Goal: Task Accomplishment & Management: Manage account settings

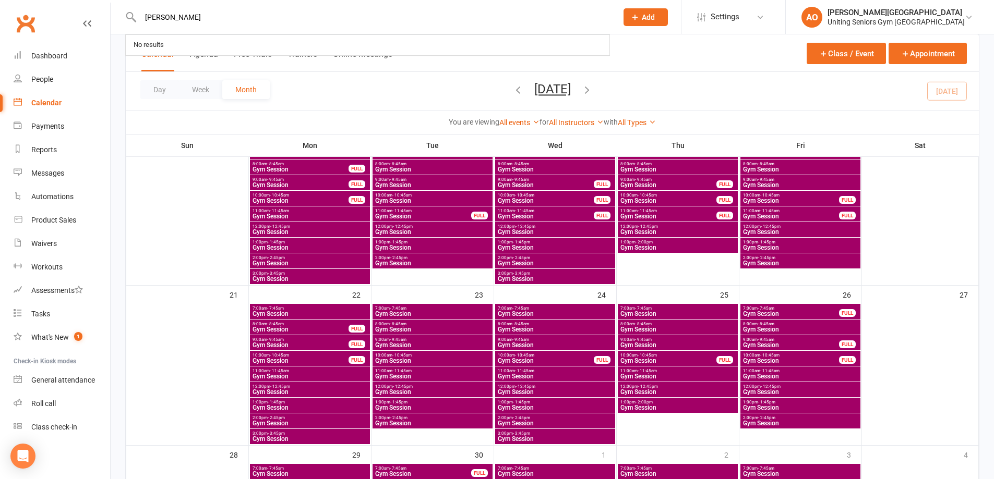
type input "[PERSON_NAME]"
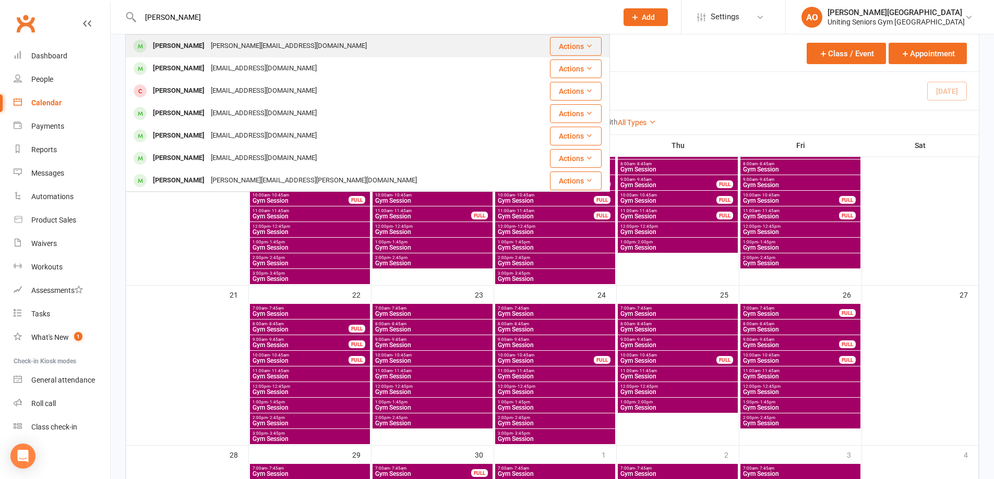
click at [197, 39] on div "[PERSON_NAME]" at bounding box center [179, 46] width 58 height 15
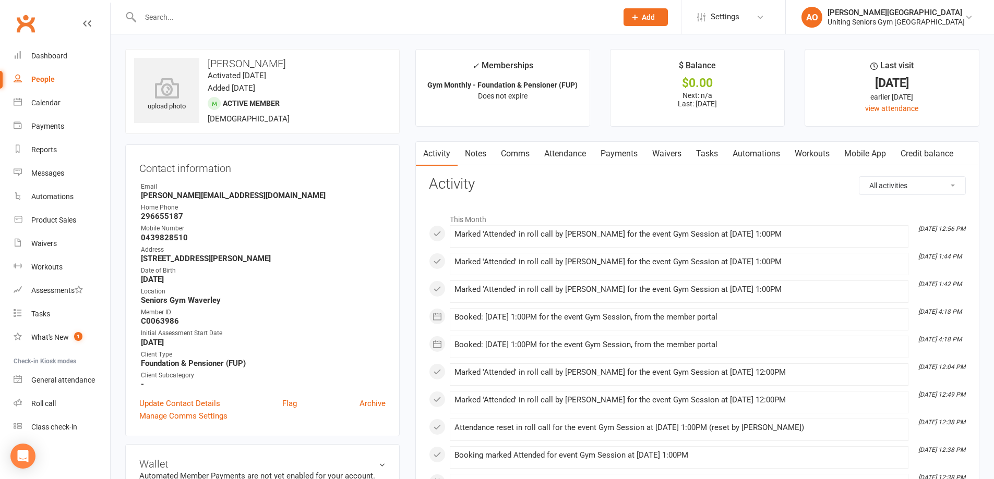
click at [580, 149] on link "Attendance" at bounding box center [565, 154] width 56 height 24
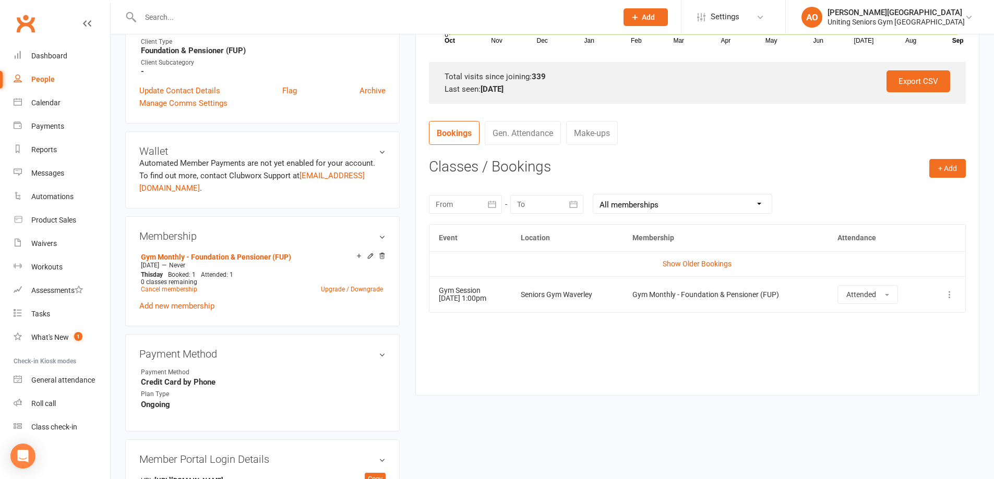
scroll to position [261, 0]
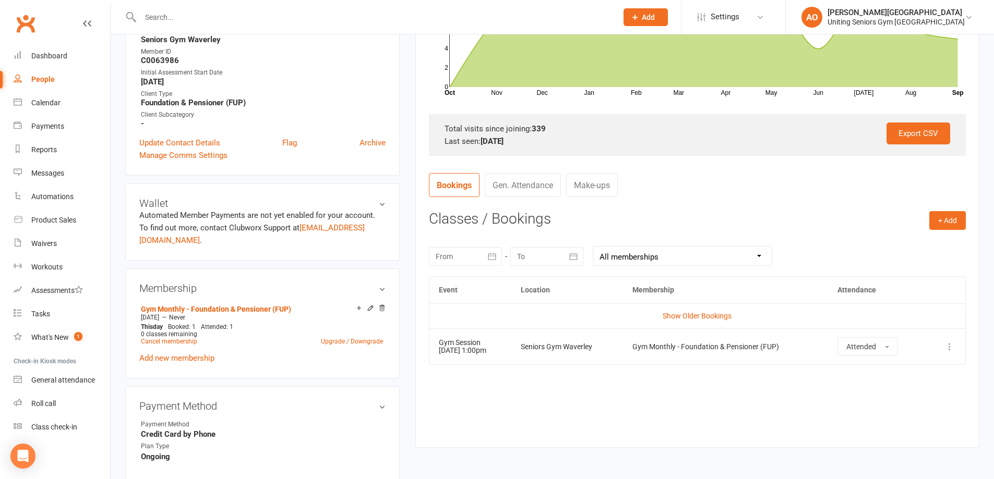
click at [180, 25] on div at bounding box center [367, 17] width 485 height 34
click at [188, 14] on input "text" at bounding box center [373, 17] width 473 height 15
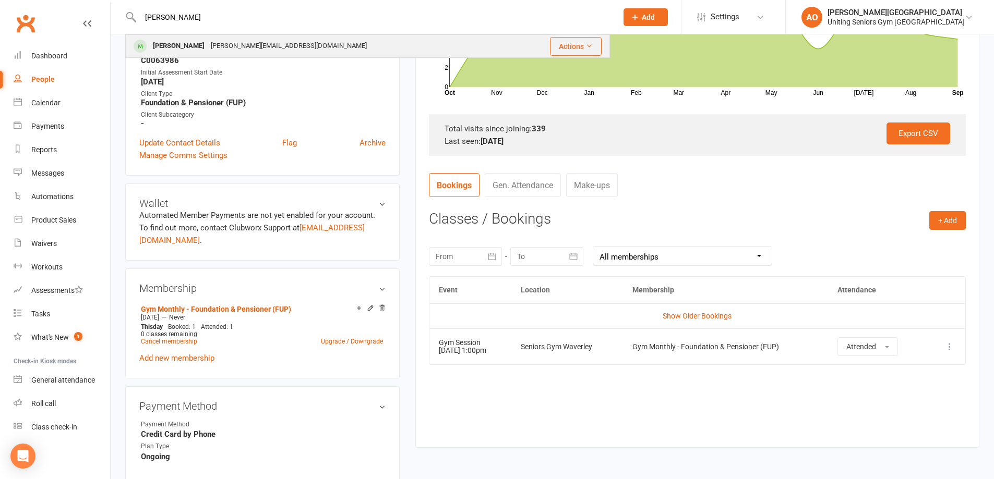
type input "[PERSON_NAME]"
click at [187, 41] on div "[PERSON_NAME]" at bounding box center [179, 46] width 58 height 15
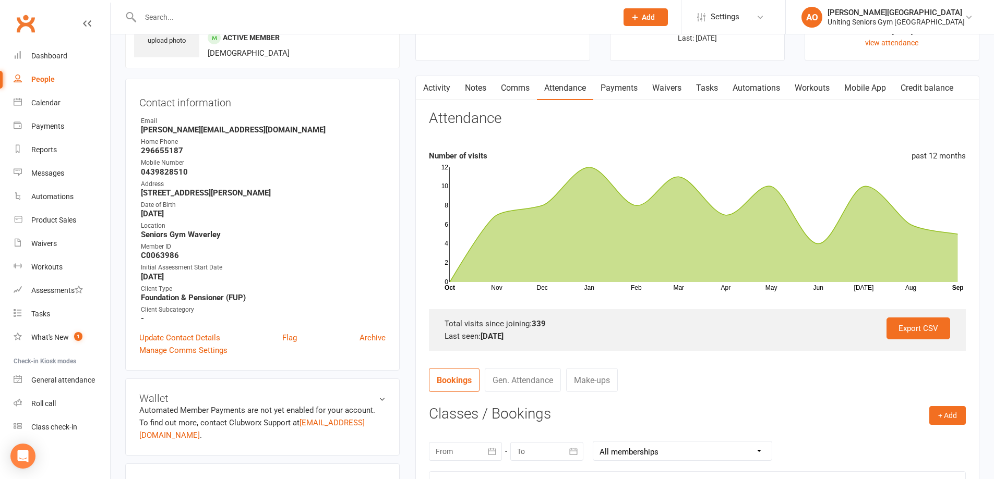
scroll to position [313, 0]
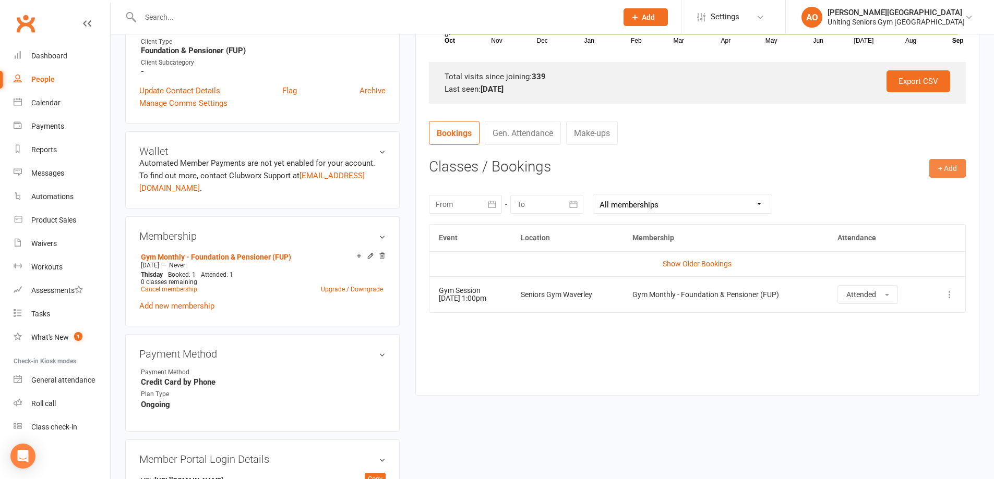
click at [950, 166] on button "+ Add" at bounding box center [947, 168] width 37 height 19
click at [911, 189] on link "Book Event" at bounding box center [913, 192] width 103 height 21
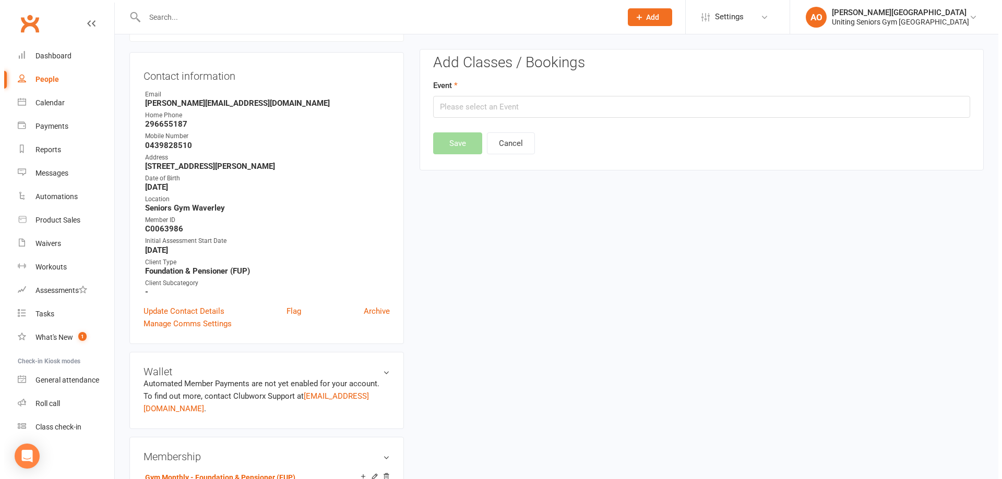
scroll to position [89, 0]
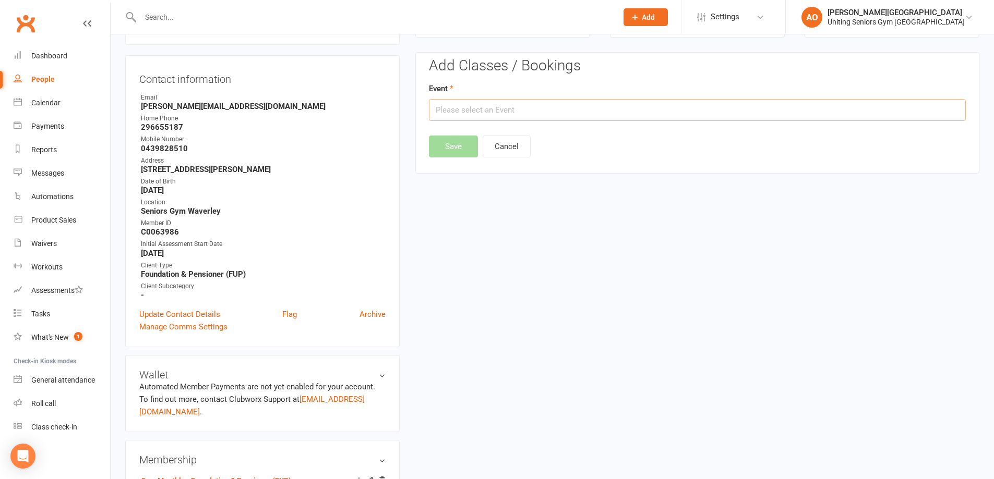
click at [519, 112] on input "text" at bounding box center [697, 110] width 537 height 22
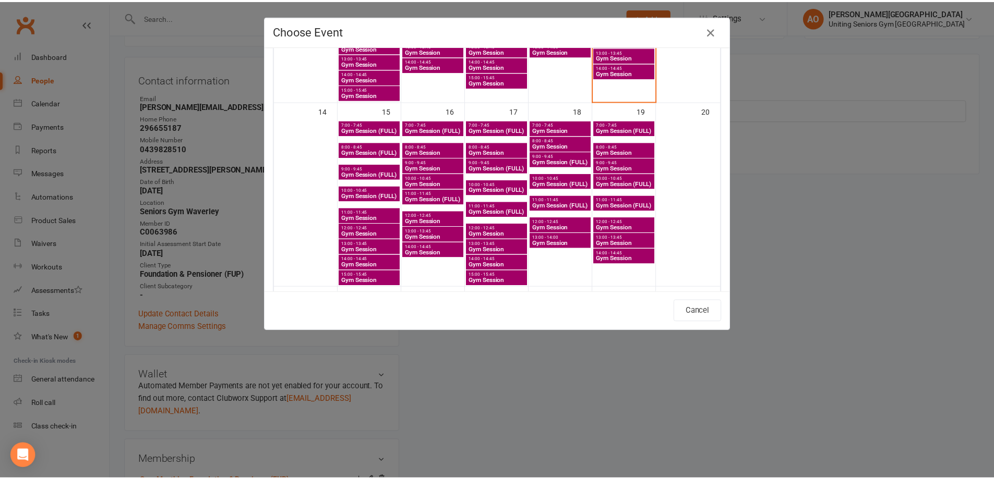
scroll to position [365, 0]
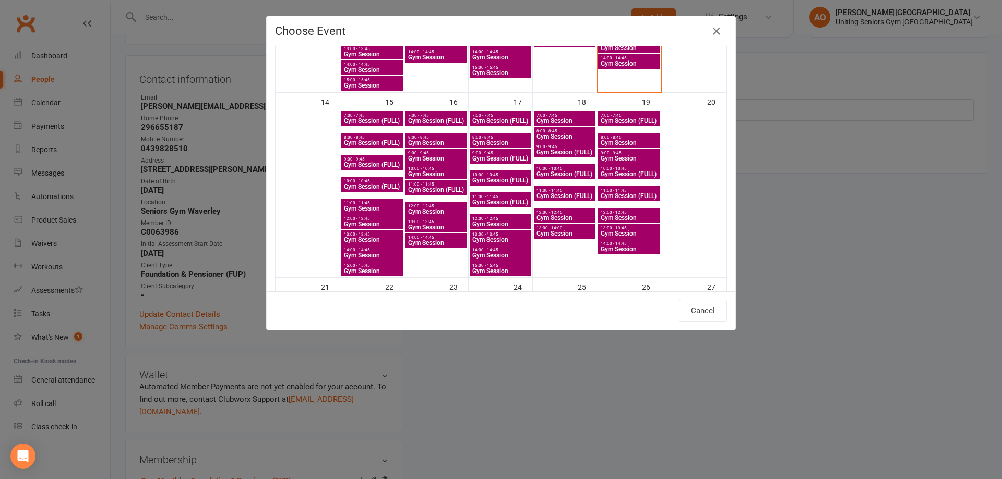
click at [353, 249] on span "14:00 - 14:45" at bounding box center [371, 250] width 57 height 5
type input "Gym Session - [DATE] 2:00:00 PM"
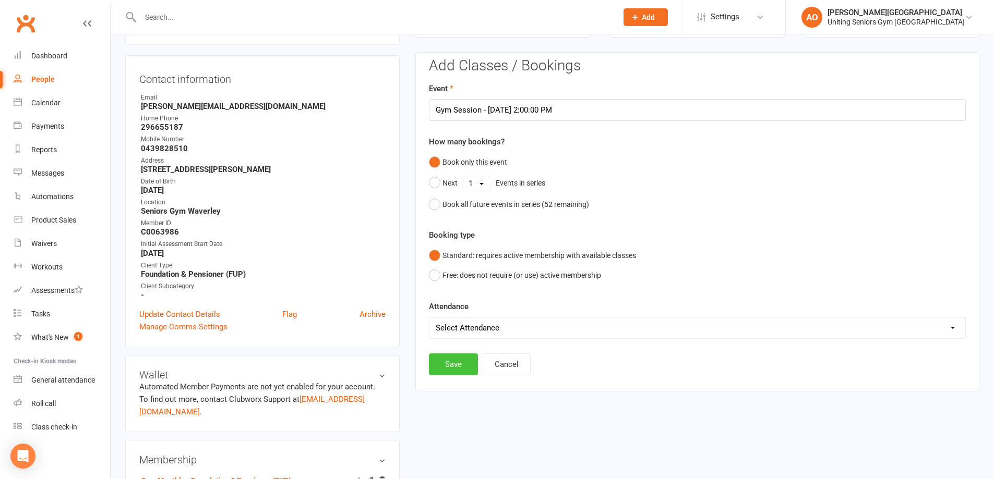
click at [454, 365] on button "Save" at bounding box center [453, 365] width 49 height 22
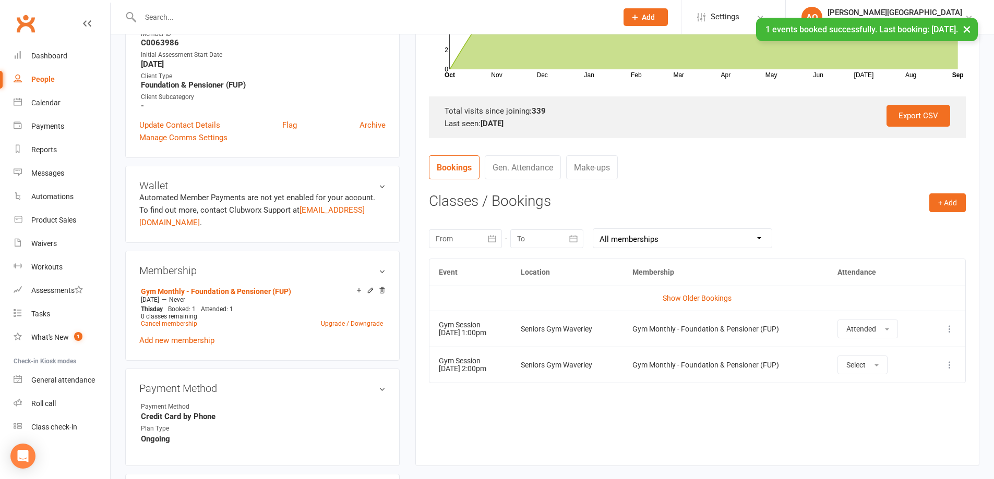
scroll to position [298, 0]
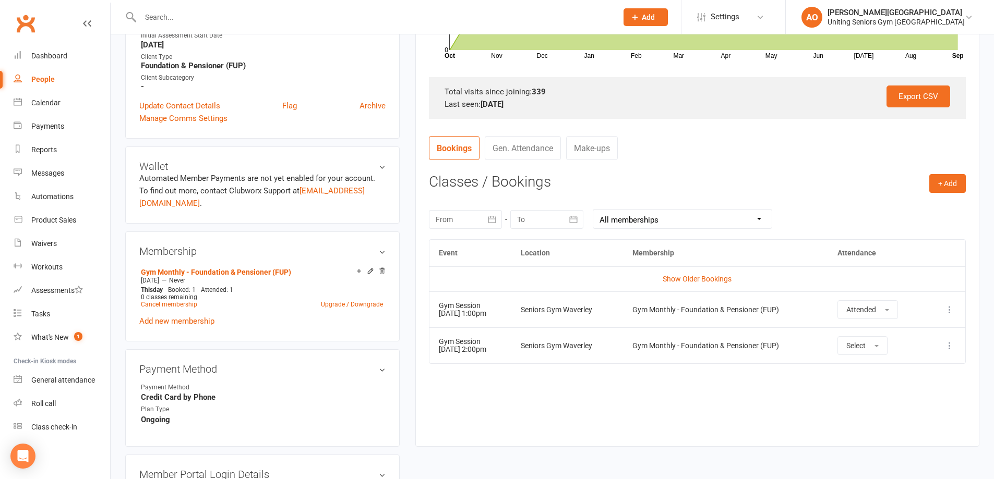
click at [163, 20] on input "text" at bounding box center [373, 17] width 473 height 15
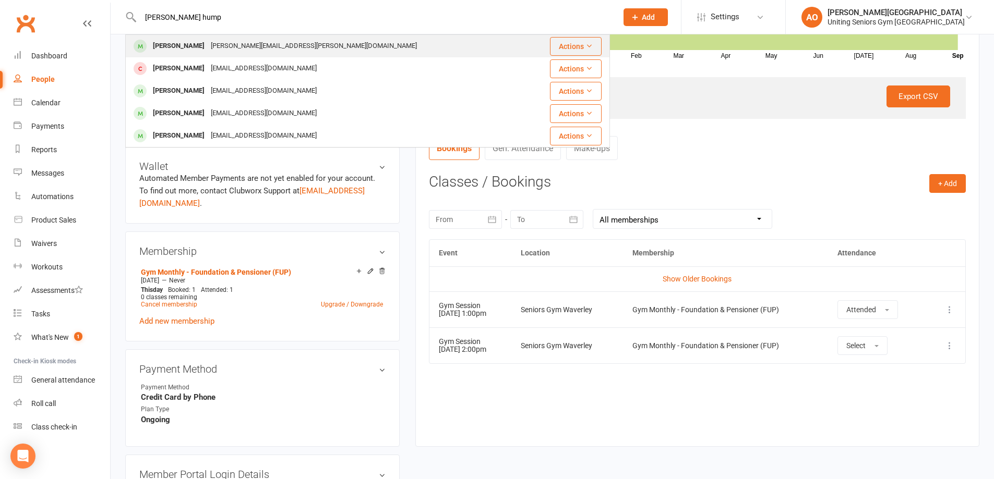
type input "[PERSON_NAME] hump"
click at [181, 51] on div "[PERSON_NAME]" at bounding box center [179, 46] width 58 height 15
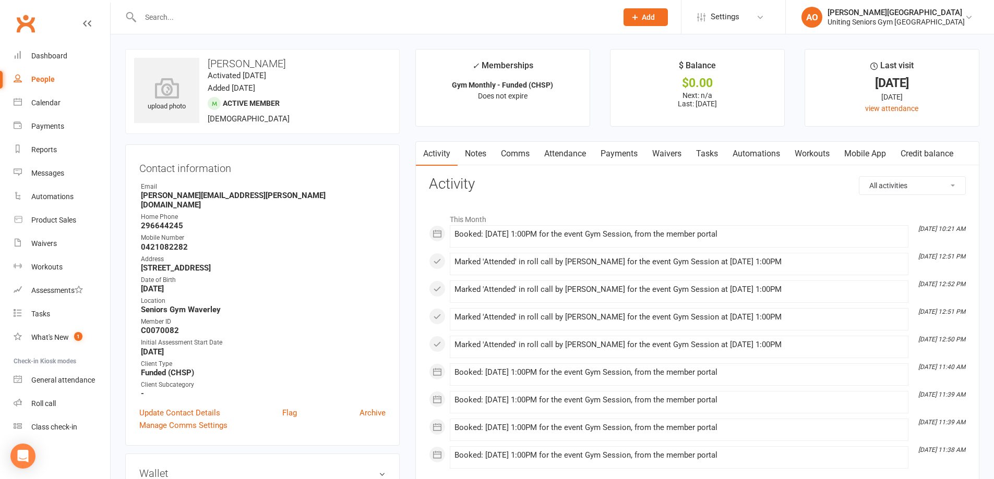
click at [164, 16] on input "text" at bounding box center [373, 17] width 473 height 15
click at [243, 26] on div at bounding box center [367, 17] width 485 height 34
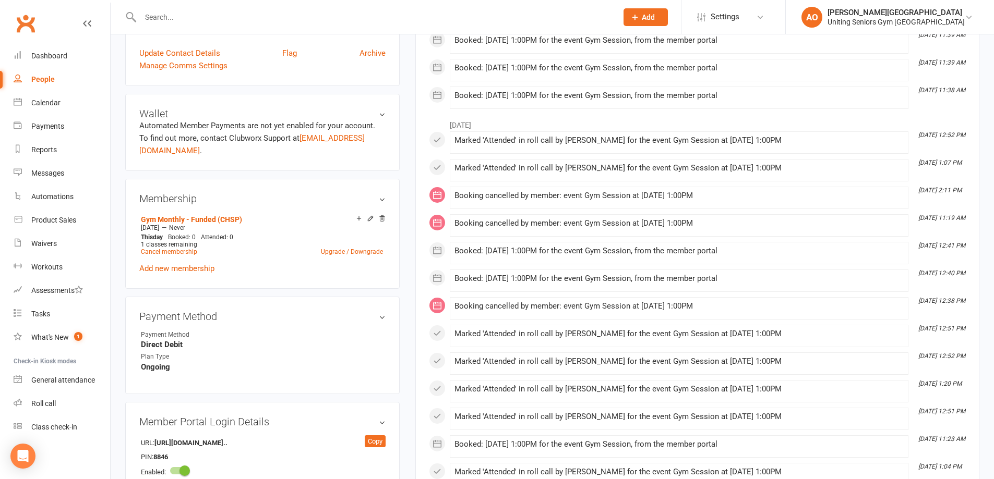
scroll to position [419, 0]
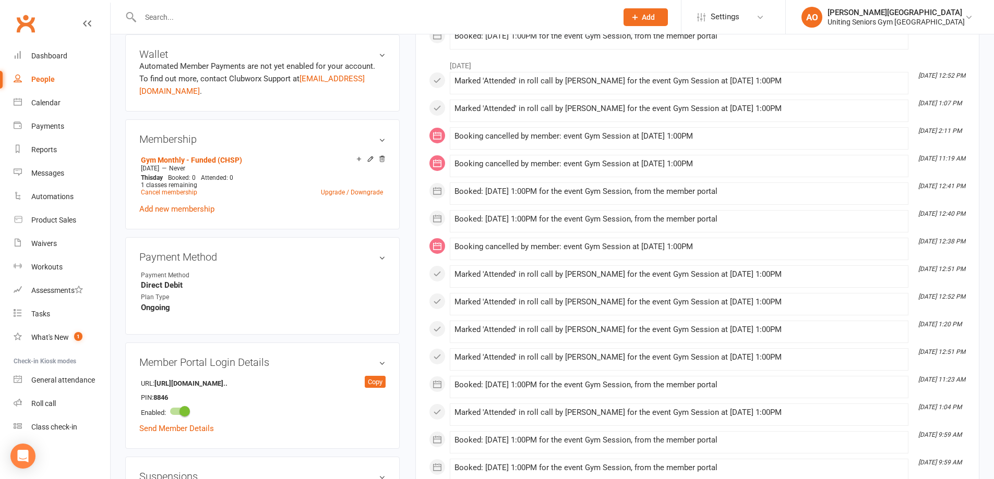
click at [161, 18] on input "text" at bounding box center [373, 17] width 473 height 15
type input "[PERSON_NAME]"
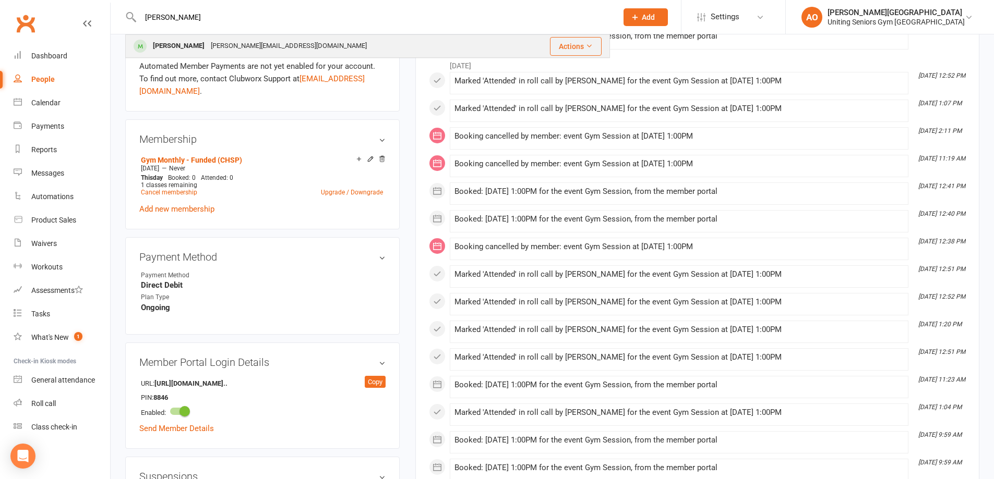
click at [189, 43] on div "[PERSON_NAME]" at bounding box center [179, 46] width 58 height 15
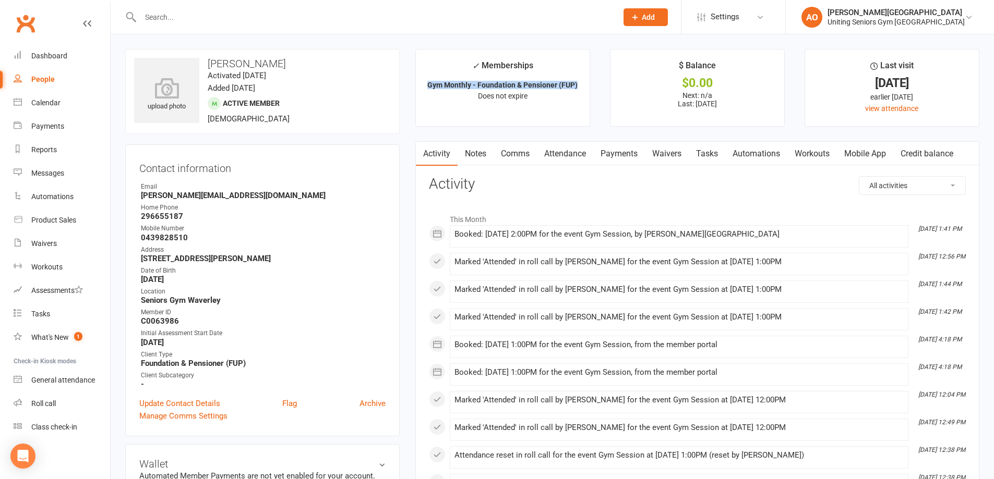
drag, startPoint x: 577, startPoint y: 85, endPoint x: 413, endPoint y: 87, distance: 164.4
copy strong "Gym Monthly - Foundation & Pensioner (FUP)"
